Goal: Find specific page/section: Find specific page/section

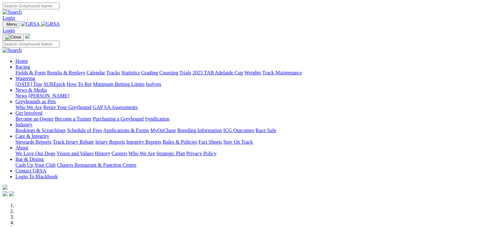
scroll to position [230, 0]
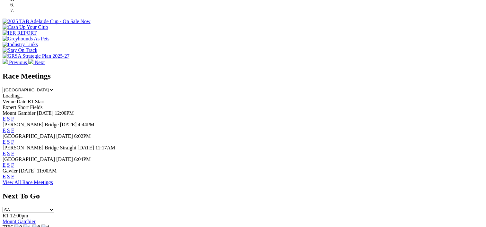
click at [14, 128] on link "F" at bounding box center [12, 130] width 3 height 5
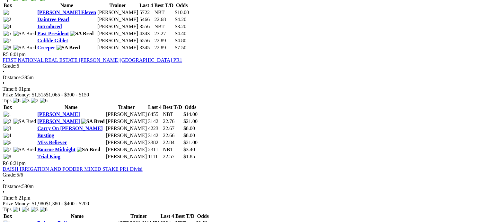
scroll to position [711, 0]
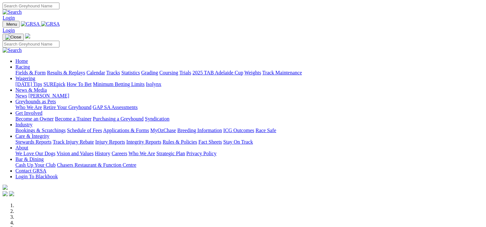
scroll to position [230, 0]
